Goal: Task Accomplishment & Management: Complete application form

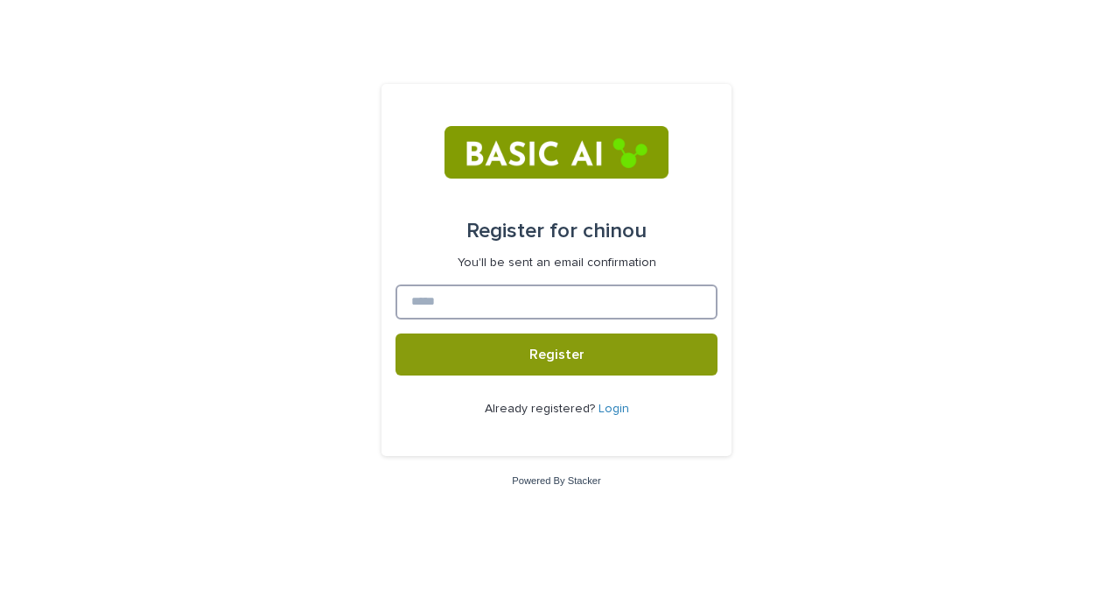
click at [544, 299] on input at bounding box center [557, 301] width 322 height 35
type input "**********"
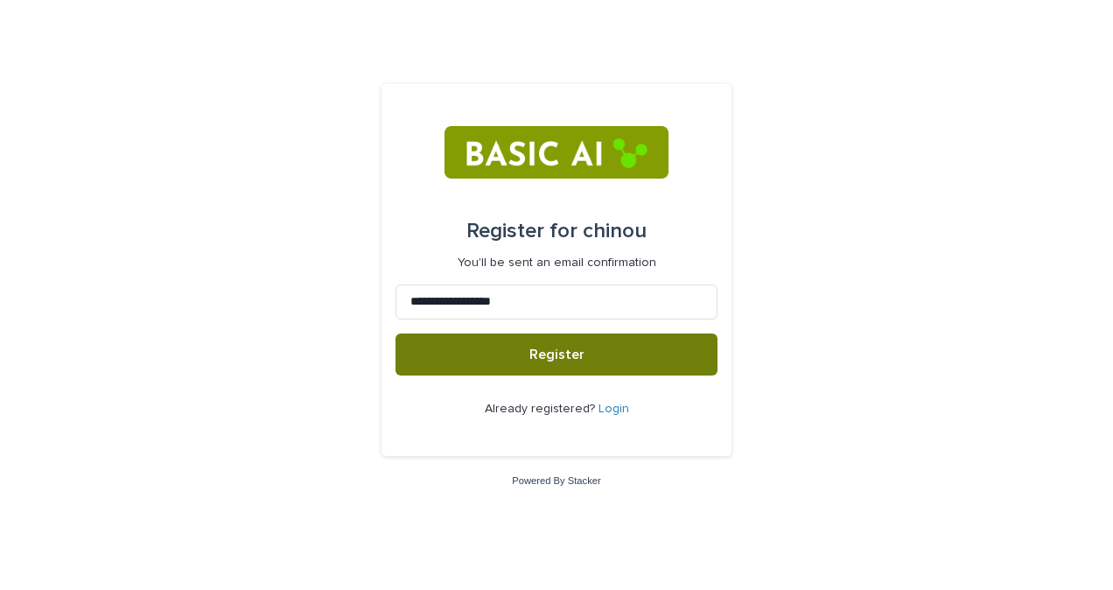
click at [532, 362] on button "Register" at bounding box center [557, 355] width 322 height 42
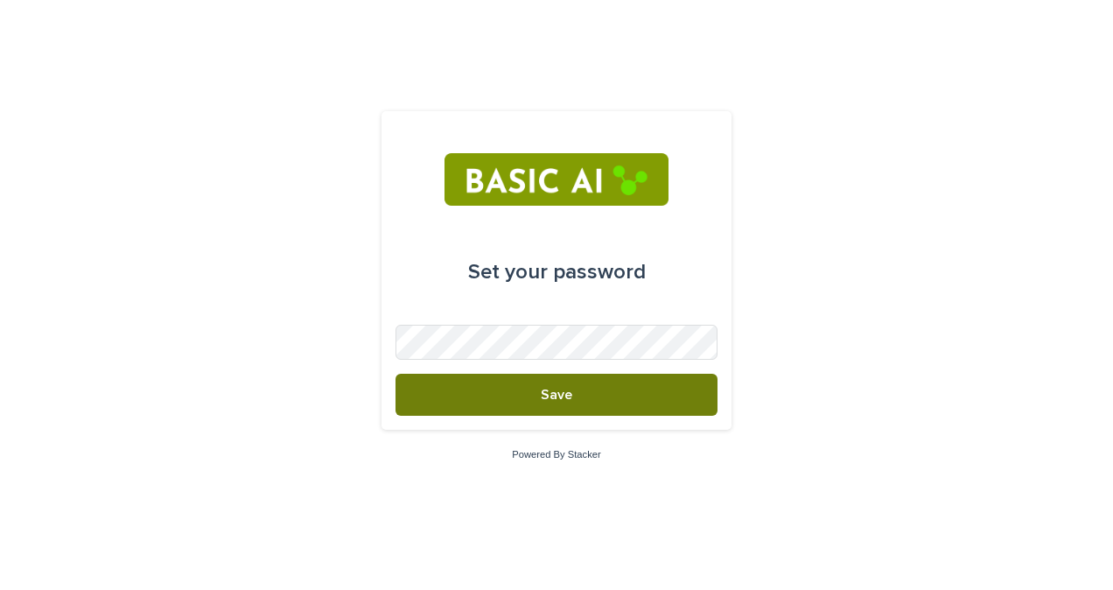
click at [599, 390] on button "Save" at bounding box center [557, 395] width 322 height 42
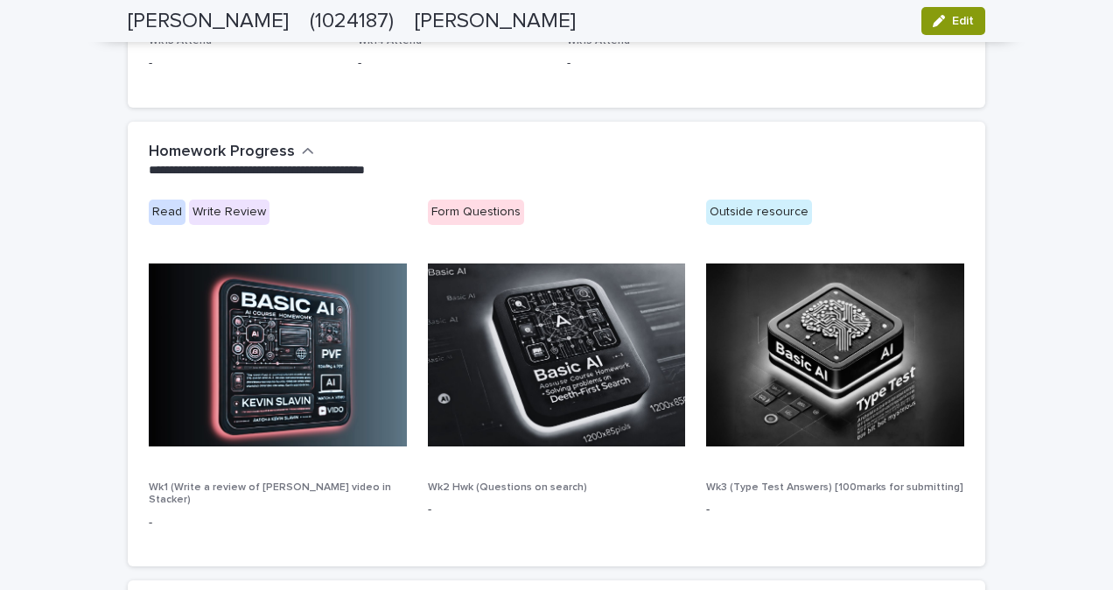
scroll to position [927, 0]
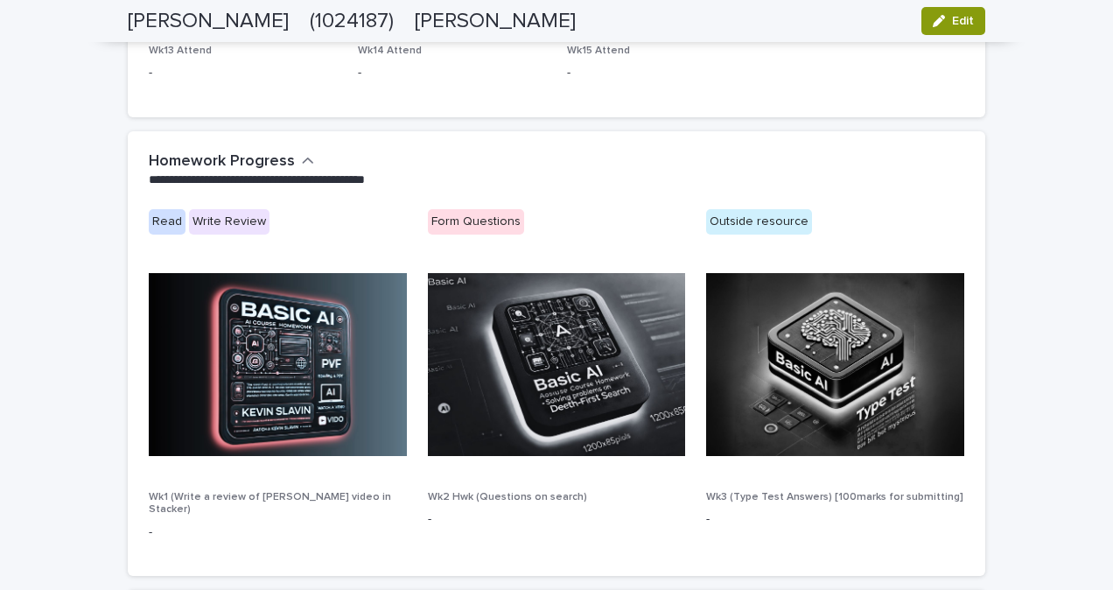
click at [474, 216] on div "Form Questions" at bounding box center [476, 221] width 96 height 25
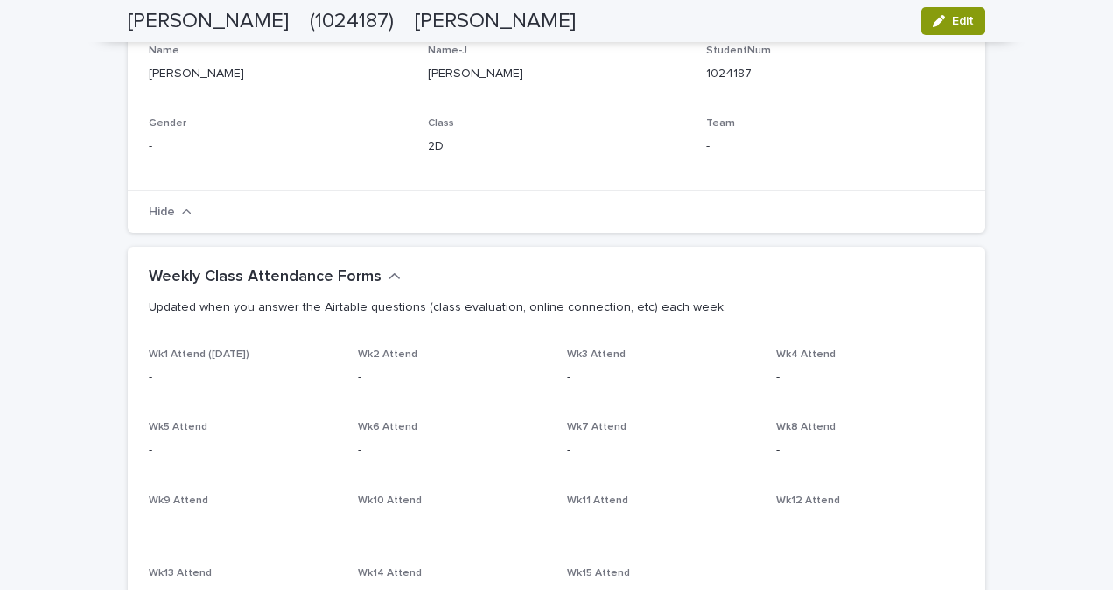
scroll to position [0, 0]
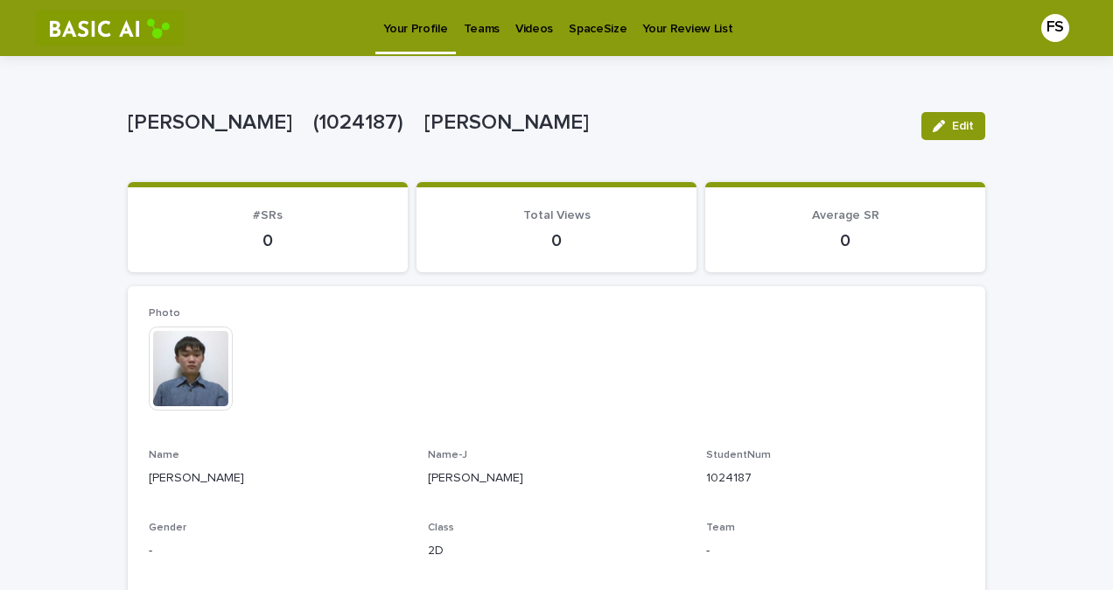
click at [108, 30] on img at bounding box center [109, 28] width 149 height 35
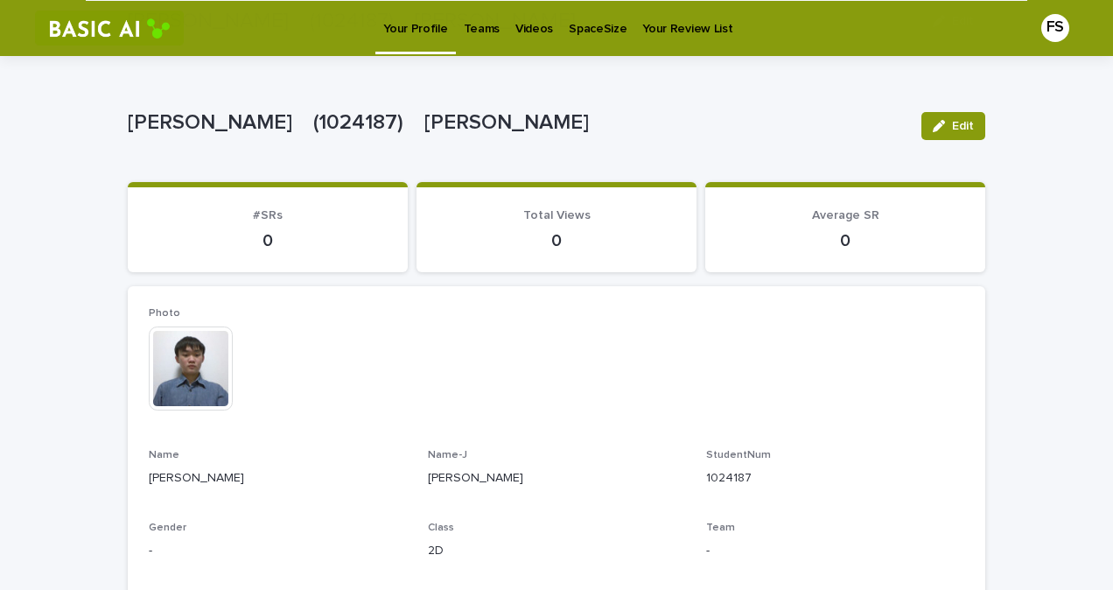
scroll to position [294, 0]
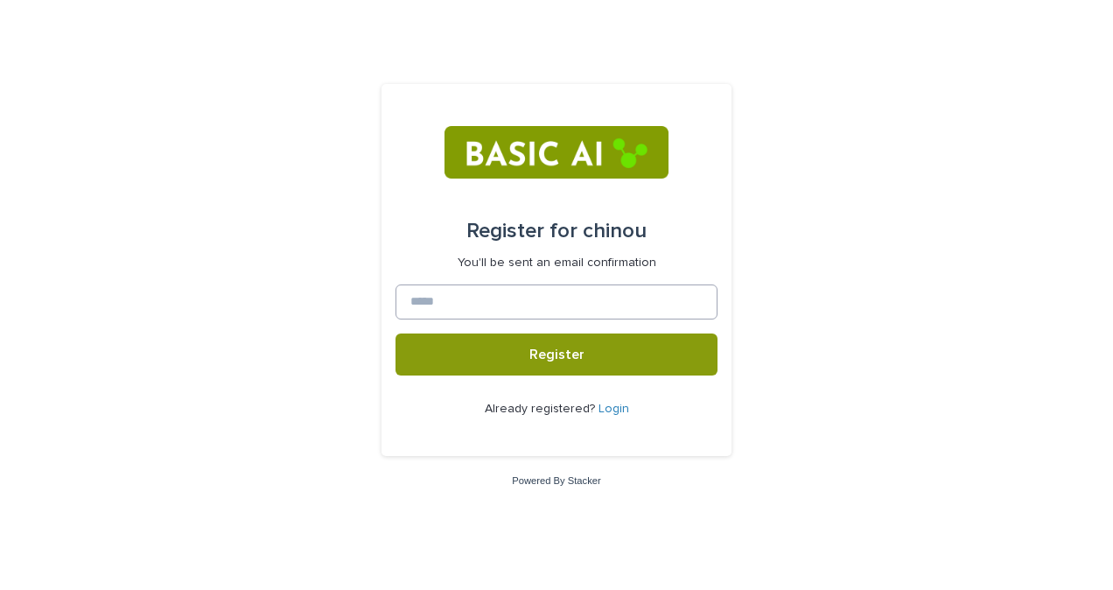
click at [586, 305] on input at bounding box center [557, 301] width 322 height 35
type input "**********"
